Goal: Information Seeking & Learning: Learn about a topic

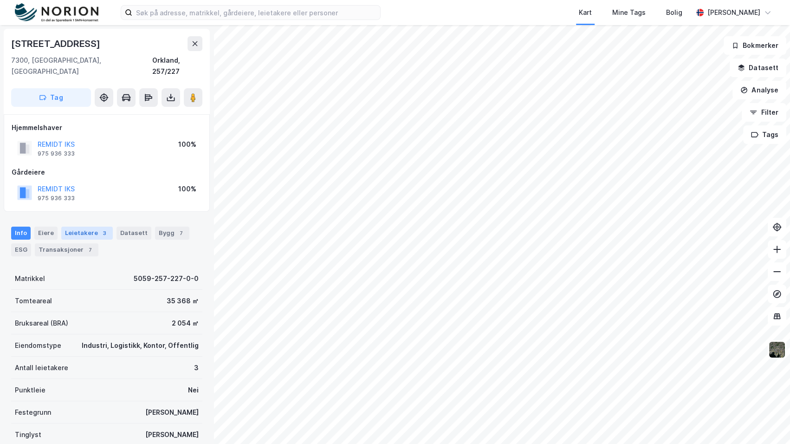
click at [67, 226] on div "Leietakere 3" at bounding box center [86, 232] width 51 height 13
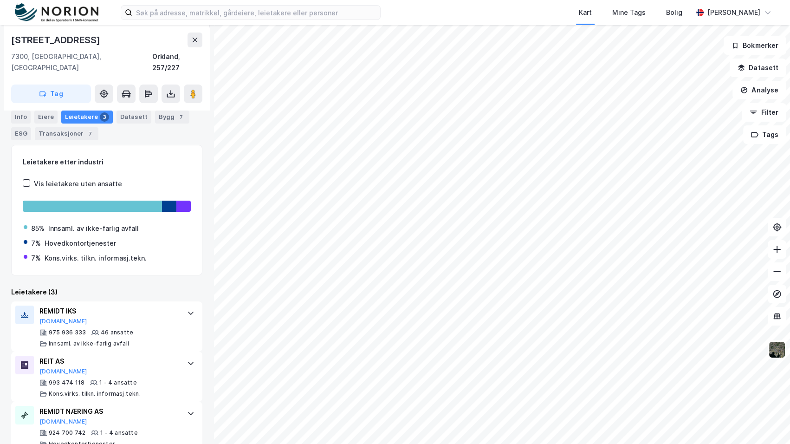
scroll to position [130, 0]
